Goal: Register for event/course

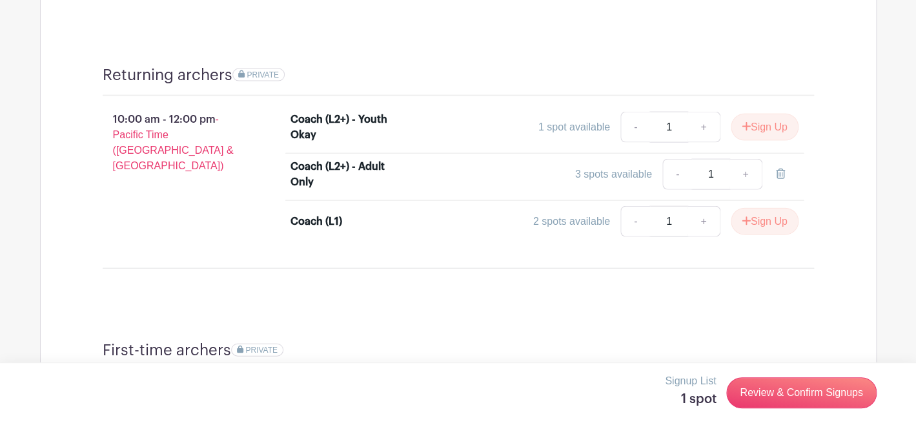
scroll to position [971, 0]
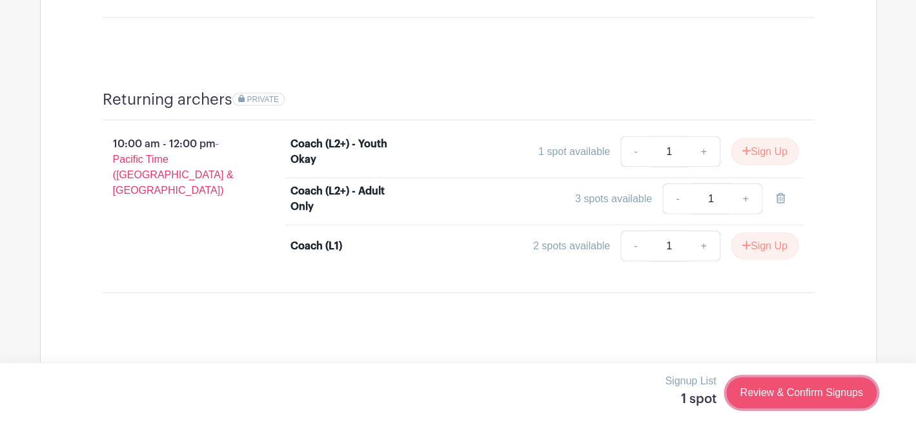
click at [779, 388] on link "Review & Confirm Signups" at bounding box center [801, 392] width 150 height 31
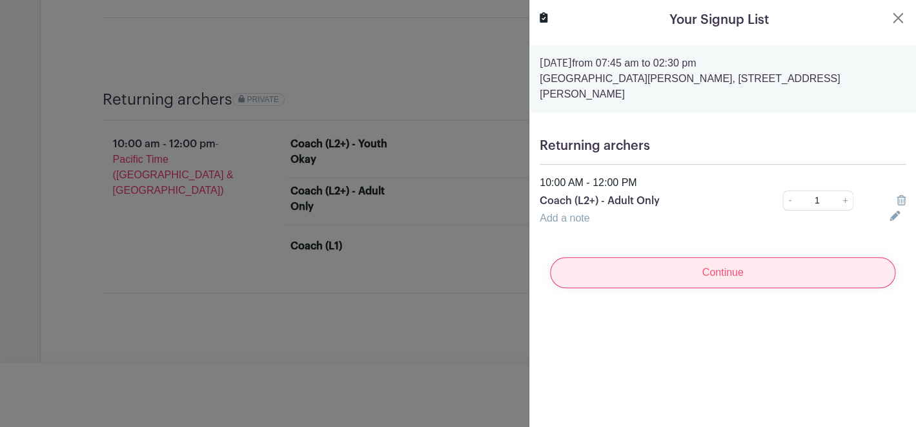
click at [601, 257] on input "Continue" at bounding box center [722, 272] width 345 height 31
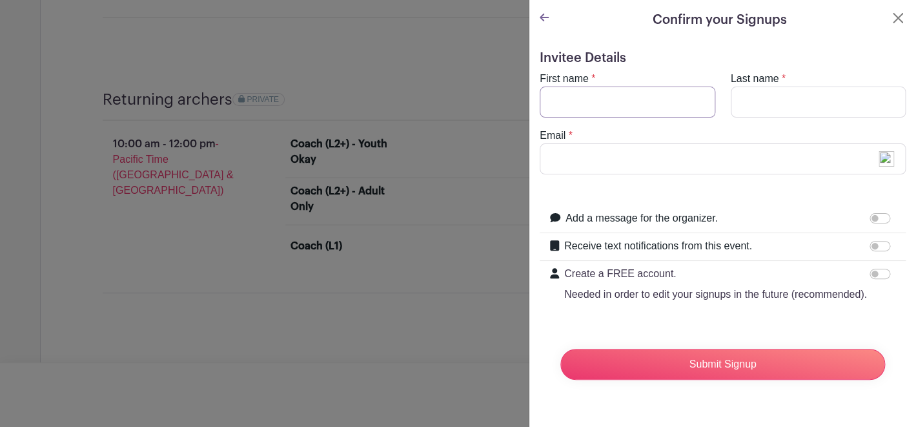
click at [582, 103] on input "First name" at bounding box center [628, 102] width 176 height 31
type input "[PERSON_NAME]"
click at [551, 164] on input "Email" at bounding box center [723, 158] width 366 height 31
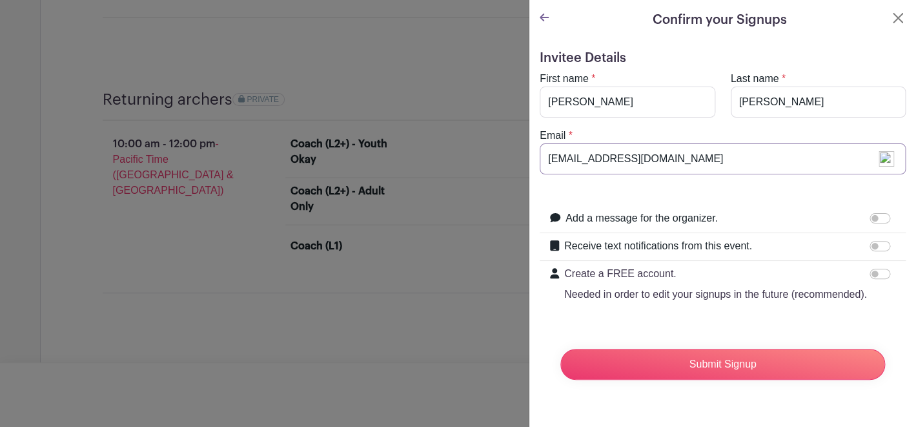
type input "[EMAIL_ADDRESS][DOMAIN_NAME]"
click at [572, 323] on form "Invitee Details First name * [PERSON_NAME] Last name * [PERSON_NAME] Email * [E…" at bounding box center [723, 220] width 366 height 340
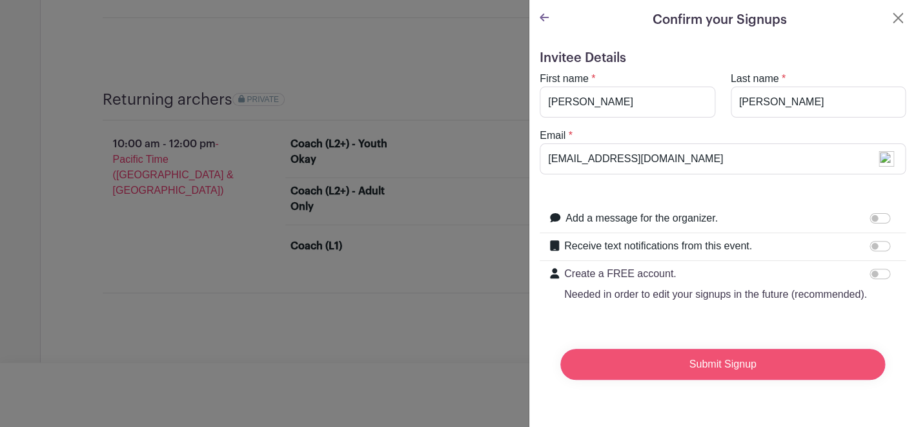
click at [634, 358] on input "Submit Signup" at bounding box center [723, 364] width 325 height 31
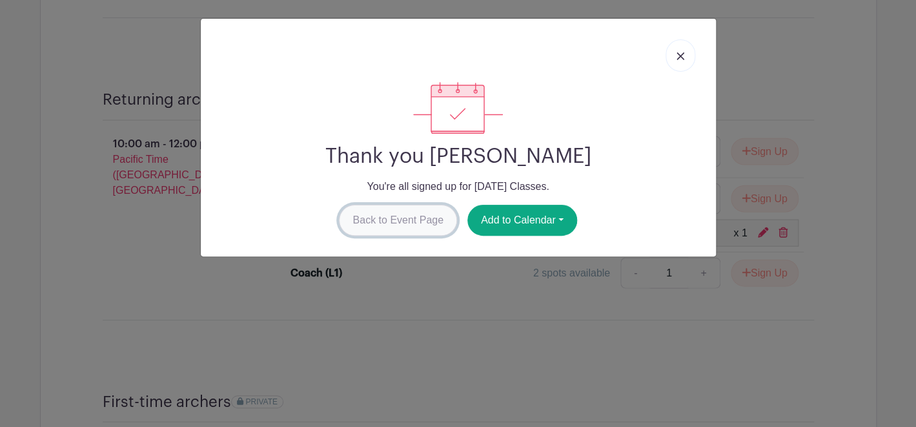
click at [412, 225] on link "Back to Event Page" at bounding box center [398, 220] width 118 height 31
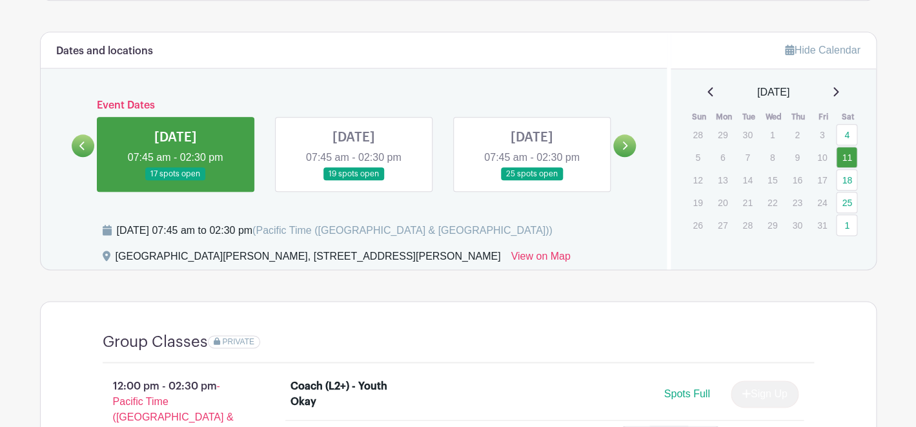
scroll to position [453, 0]
click at [354, 181] on link at bounding box center [354, 181] width 0 height 0
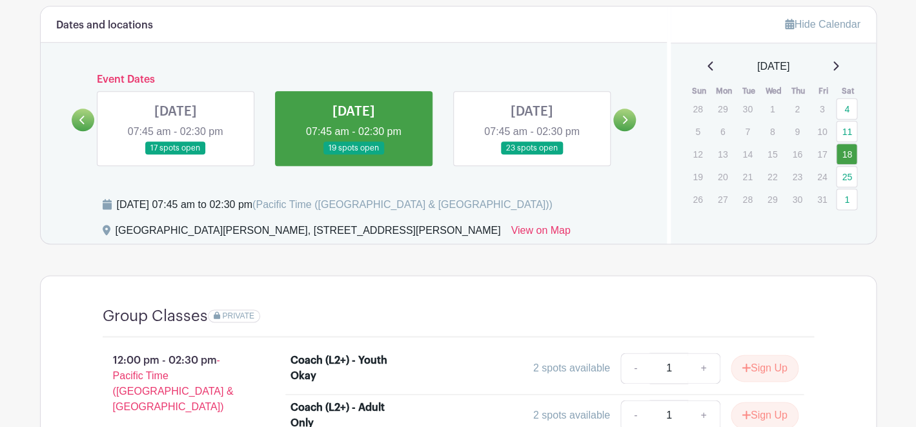
scroll to position [479, 0]
click at [176, 156] on link at bounding box center [176, 156] width 0 height 0
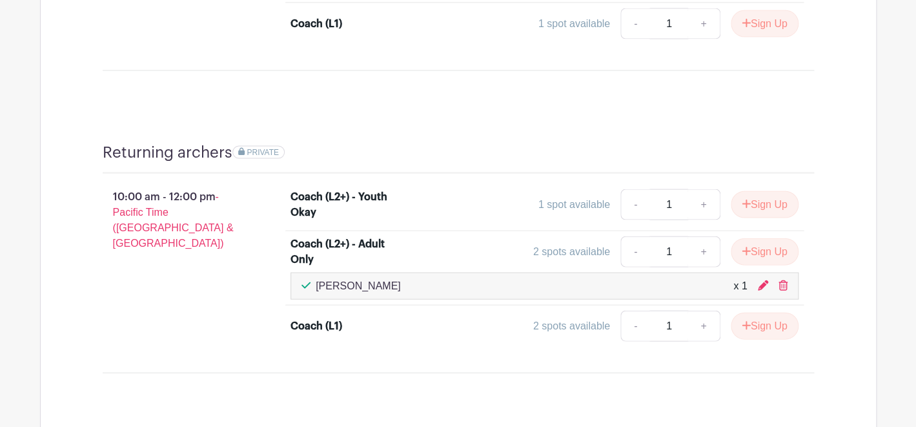
scroll to position [923, 0]
